Goal: Information Seeking & Learning: Learn about a topic

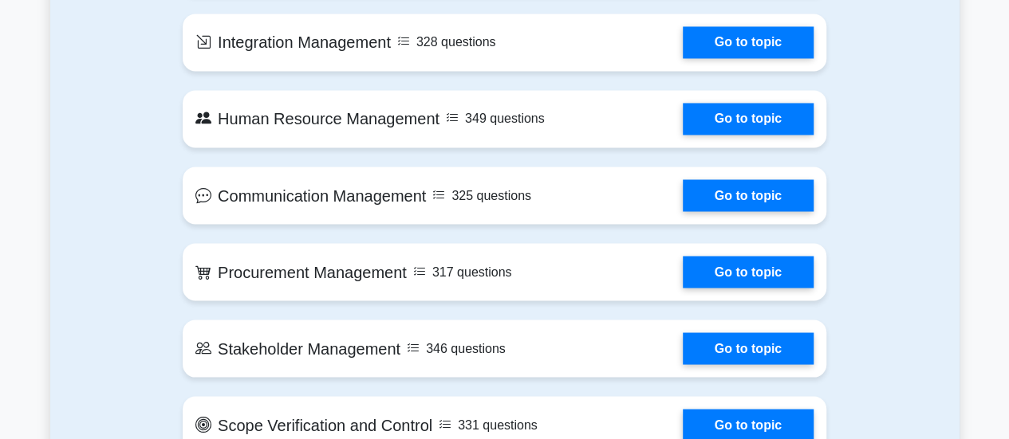
scroll to position [1335, 0]
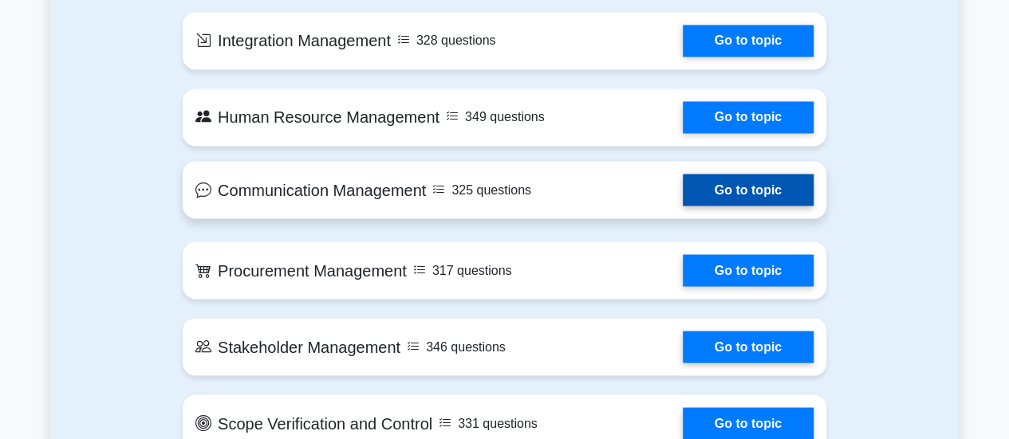
click at [683, 203] on link "Go to topic" at bounding box center [748, 190] width 131 height 32
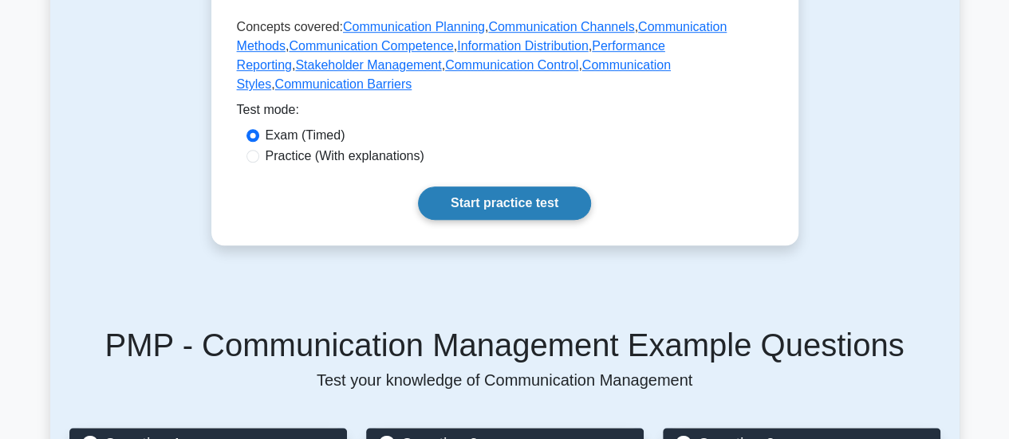
scroll to position [549, 0]
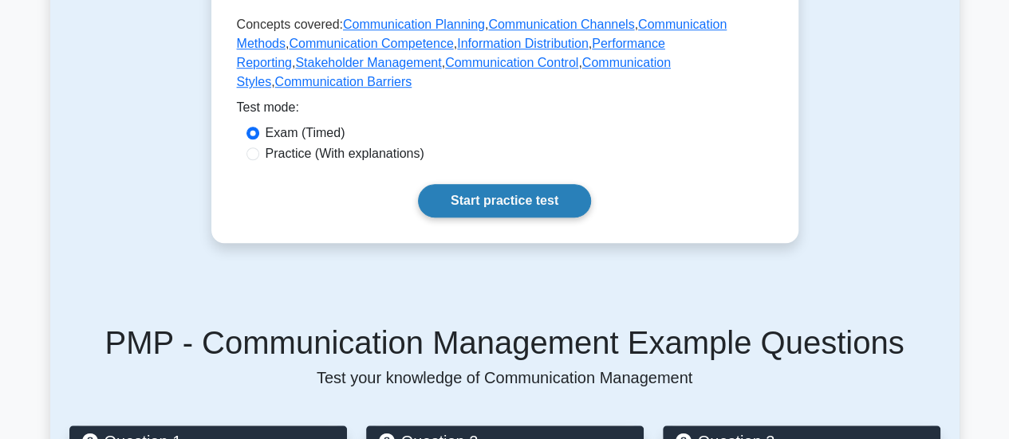
click at [502, 184] on link "Start practice test" at bounding box center [504, 200] width 173 height 33
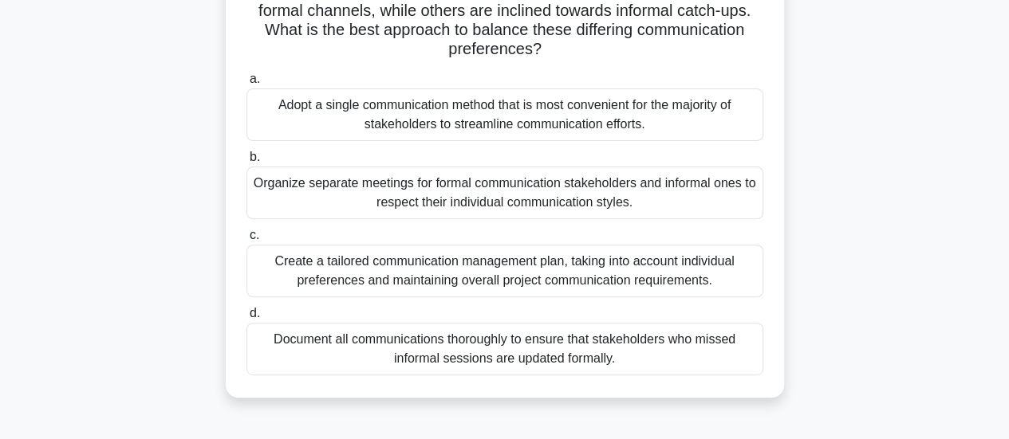
scroll to position [163, 0]
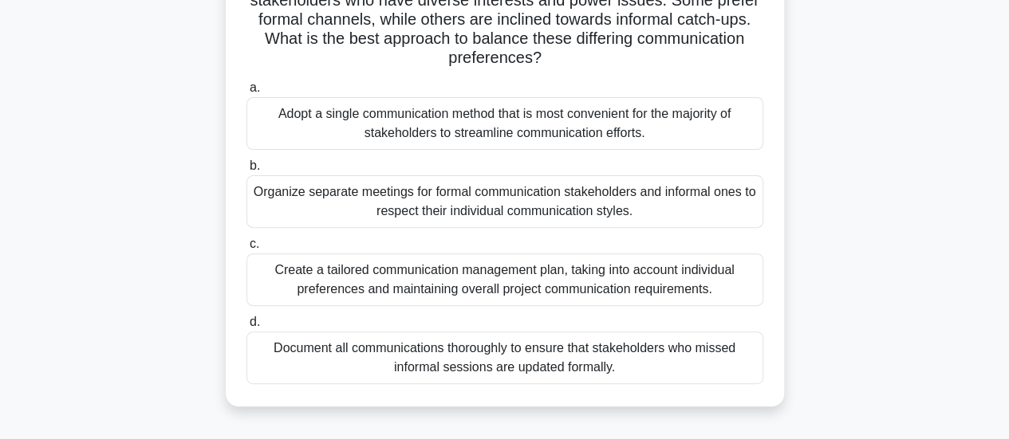
click at [520, 353] on div "Document all communications thoroughly to ensure that stakeholders who missed i…" at bounding box center [504, 358] width 517 height 53
click at [246, 328] on input "d. Document all communications thoroughly to ensure that stakeholders who misse…" at bounding box center [246, 322] width 0 height 10
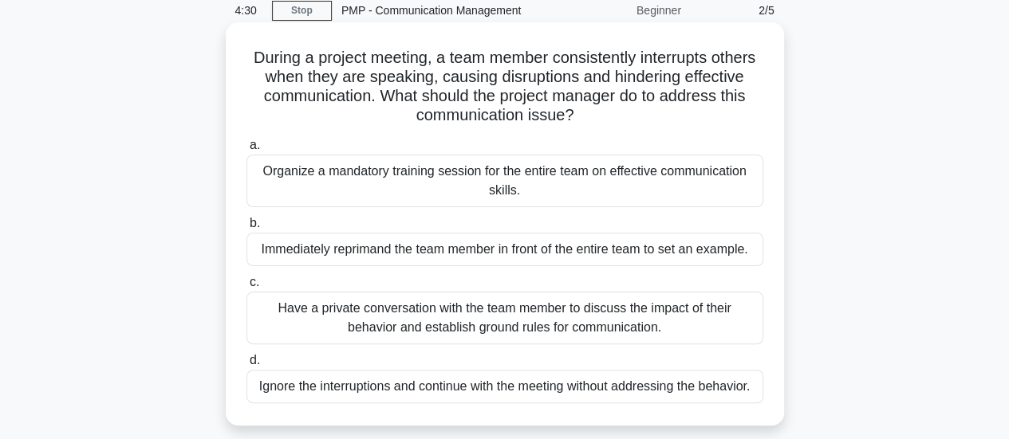
scroll to position [72, 0]
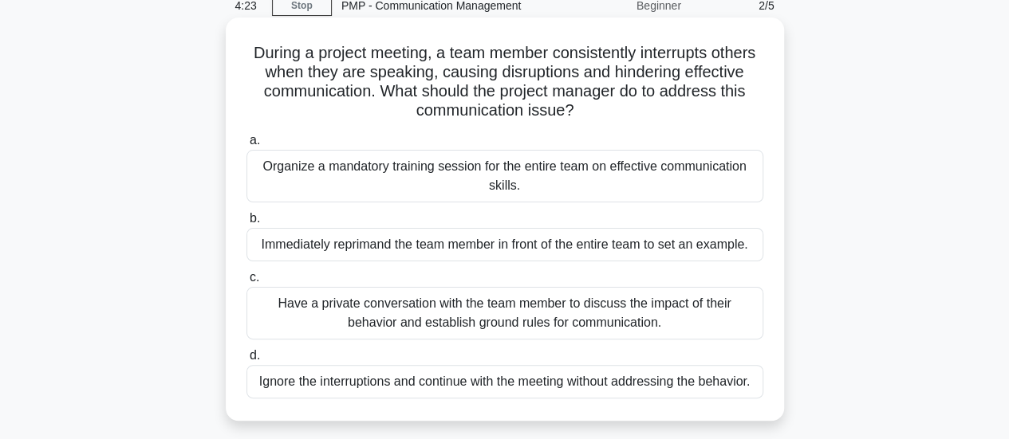
click at [430, 174] on div "Organize a mandatory training session for the entire team on effective communic…" at bounding box center [504, 176] width 517 height 53
click at [246, 146] on input "a. Organize a mandatory training session for the entire team on effective commu…" at bounding box center [246, 141] width 0 height 10
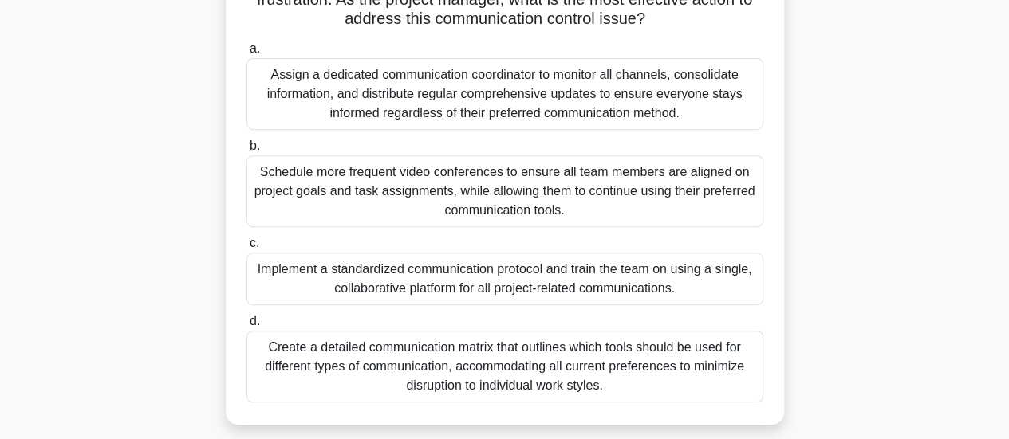
scroll to position [262, 0]
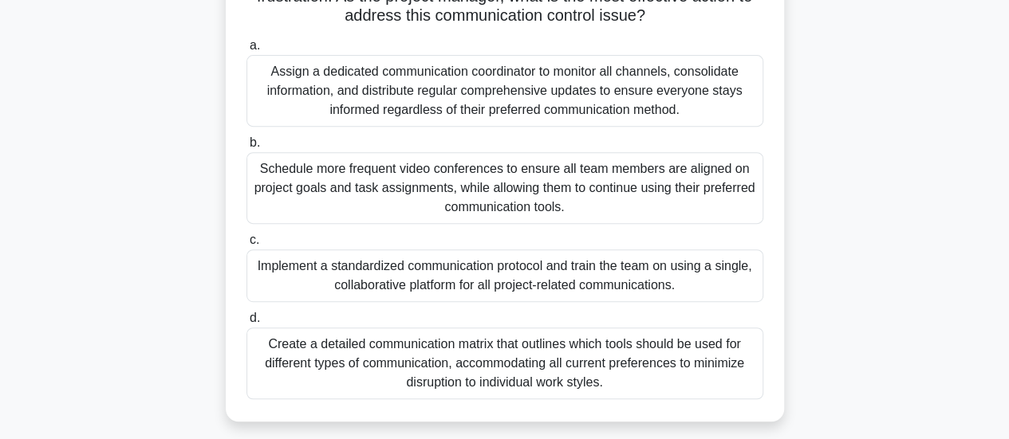
click at [450, 94] on div "Assign a dedicated communication coordinator to monitor all channels, consolida…" at bounding box center [504, 91] width 517 height 72
click at [246, 51] on input "a. Assign a dedicated communication coordinator to monitor all channels, consol…" at bounding box center [246, 46] width 0 height 10
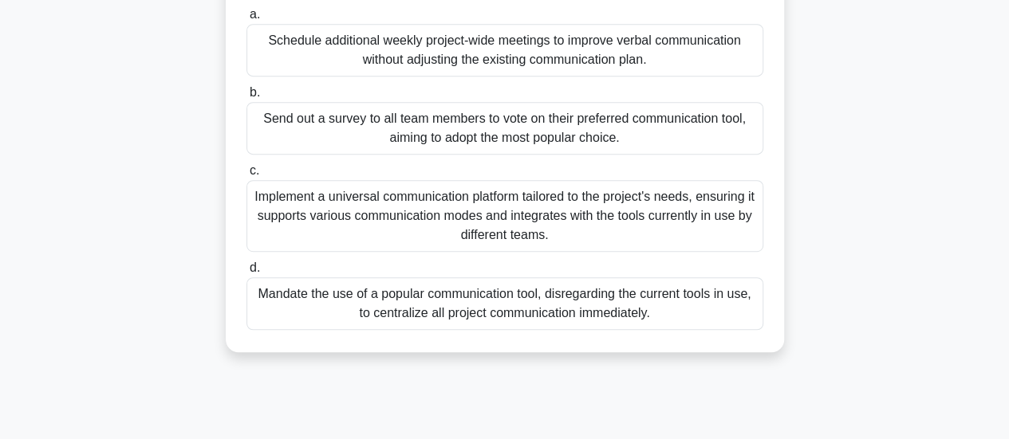
scroll to position [371, 0]
click at [467, 144] on div "Send out a survey to all team members to vote on their preferred communication …" at bounding box center [504, 127] width 517 height 53
click at [246, 97] on input "b. Send out a survey to all team members to vote on their preferred communicati…" at bounding box center [246, 92] width 0 height 10
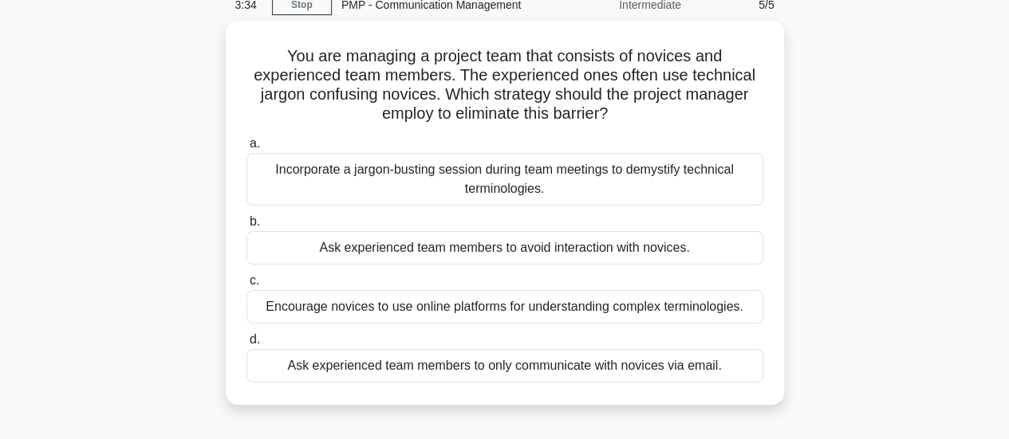
scroll to position [73, 0]
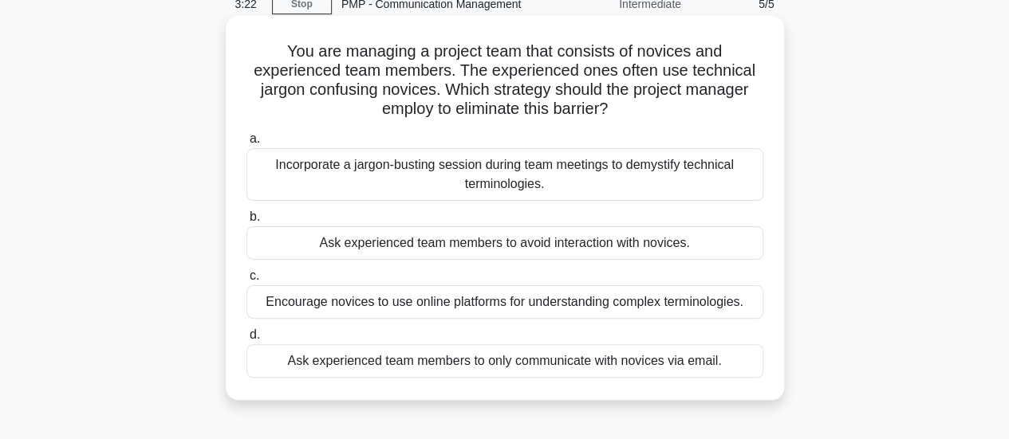
click at [456, 305] on div "Encourage novices to use online platforms for understanding complex terminologi…" at bounding box center [504, 302] width 517 height 33
click at [246, 282] on input "c. Encourage novices to use online platforms for understanding complex terminol…" at bounding box center [246, 276] width 0 height 10
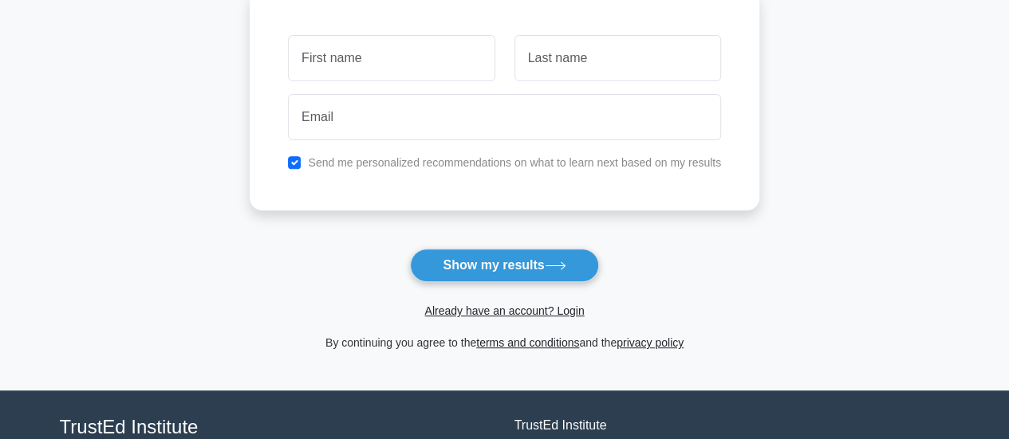
scroll to position [235, 0]
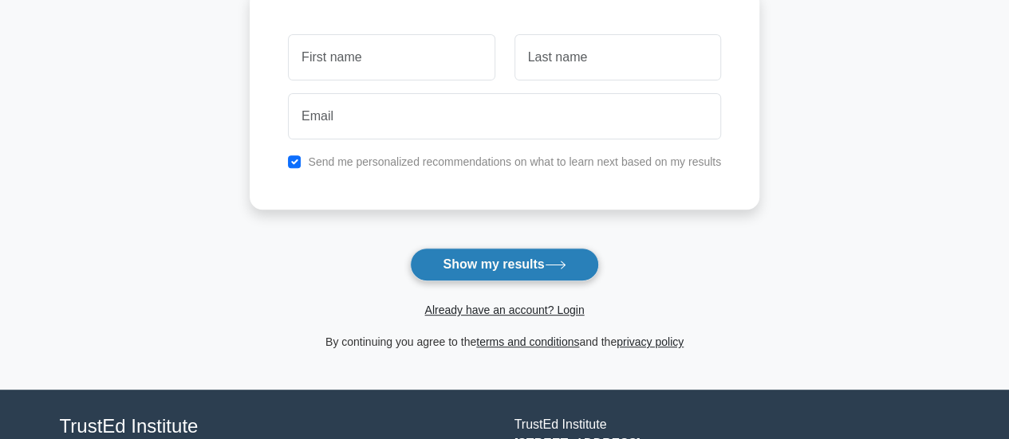
click at [468, 263] on button "Show my results" at bounding box center [504, 264] width 188 height 33
